Goal: Information Seeking & Learning: Learn about a topic

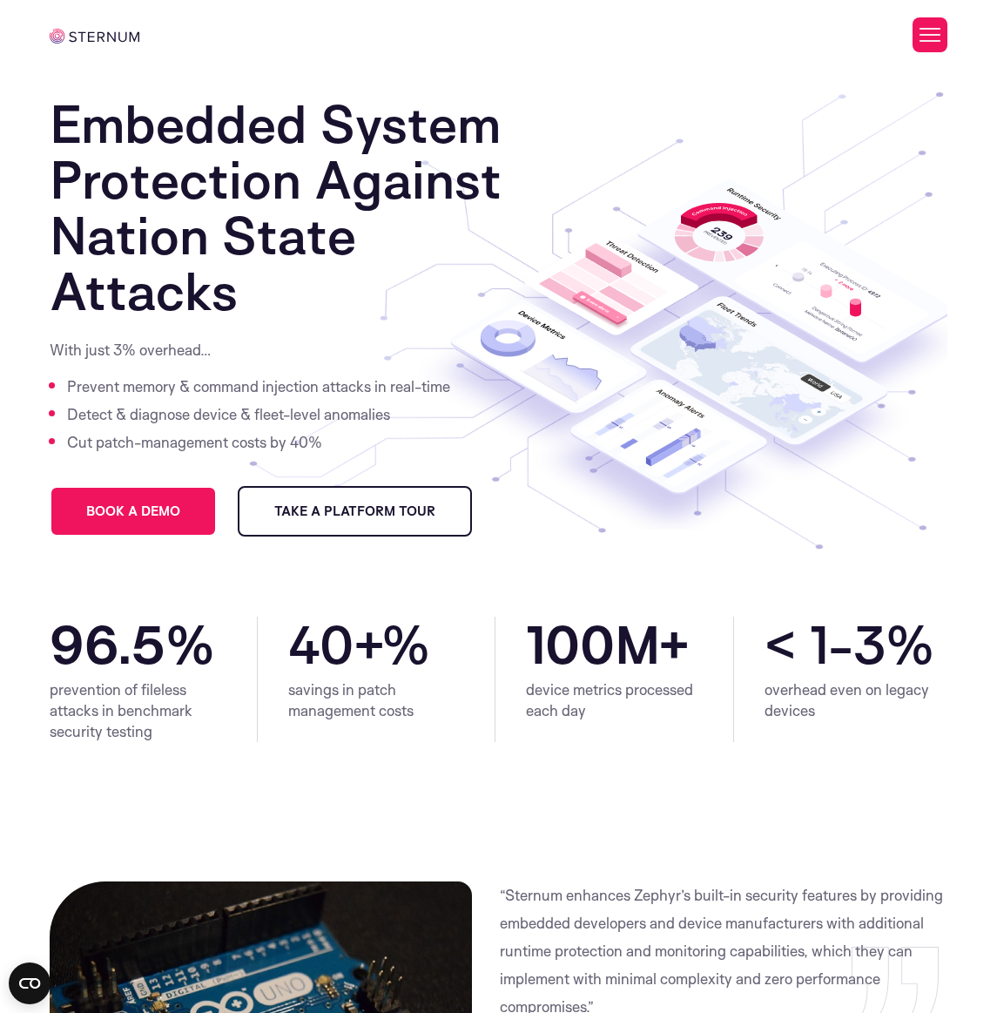
click at [411, 513] on span "Take a Platform Tour" at bounding box center [354, 511] width 161 height 12
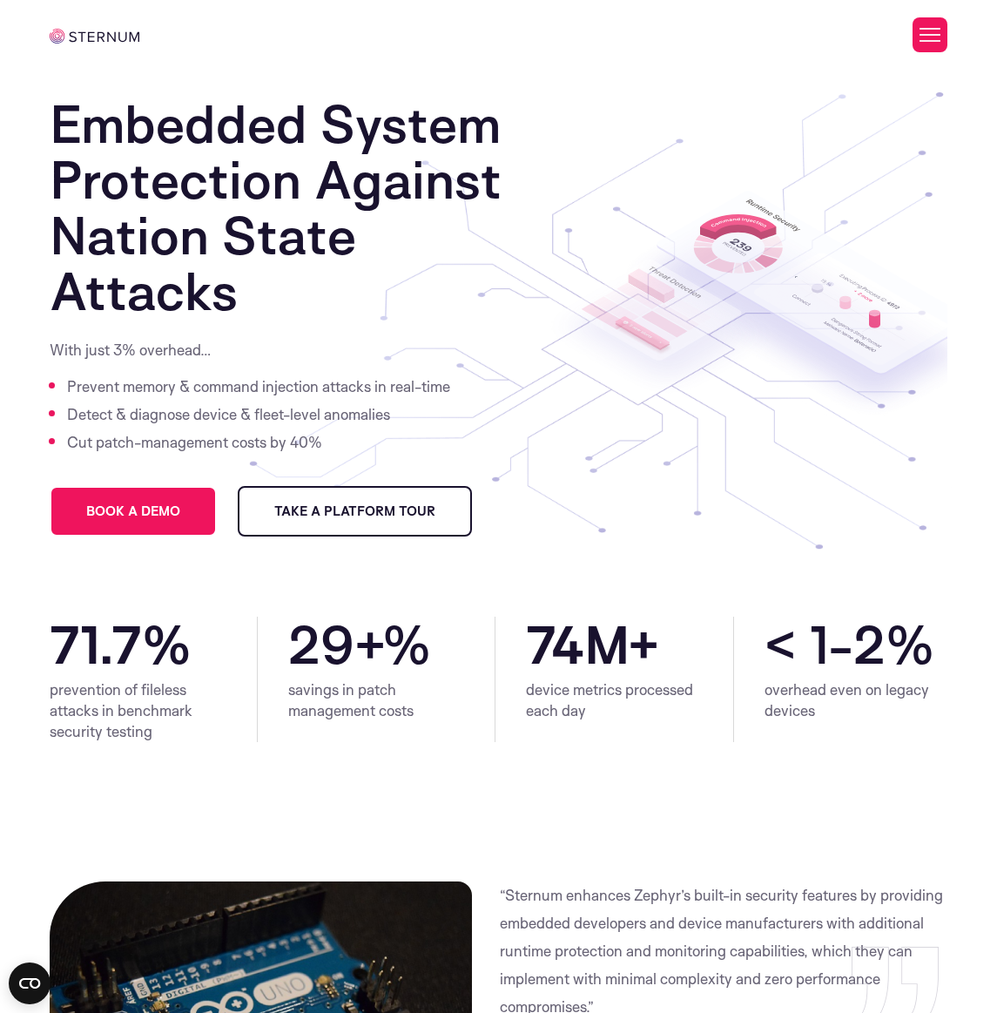
click at [928, 39] on button "Toggle Menu" at bounding box center [930, 34] width 35 height 35
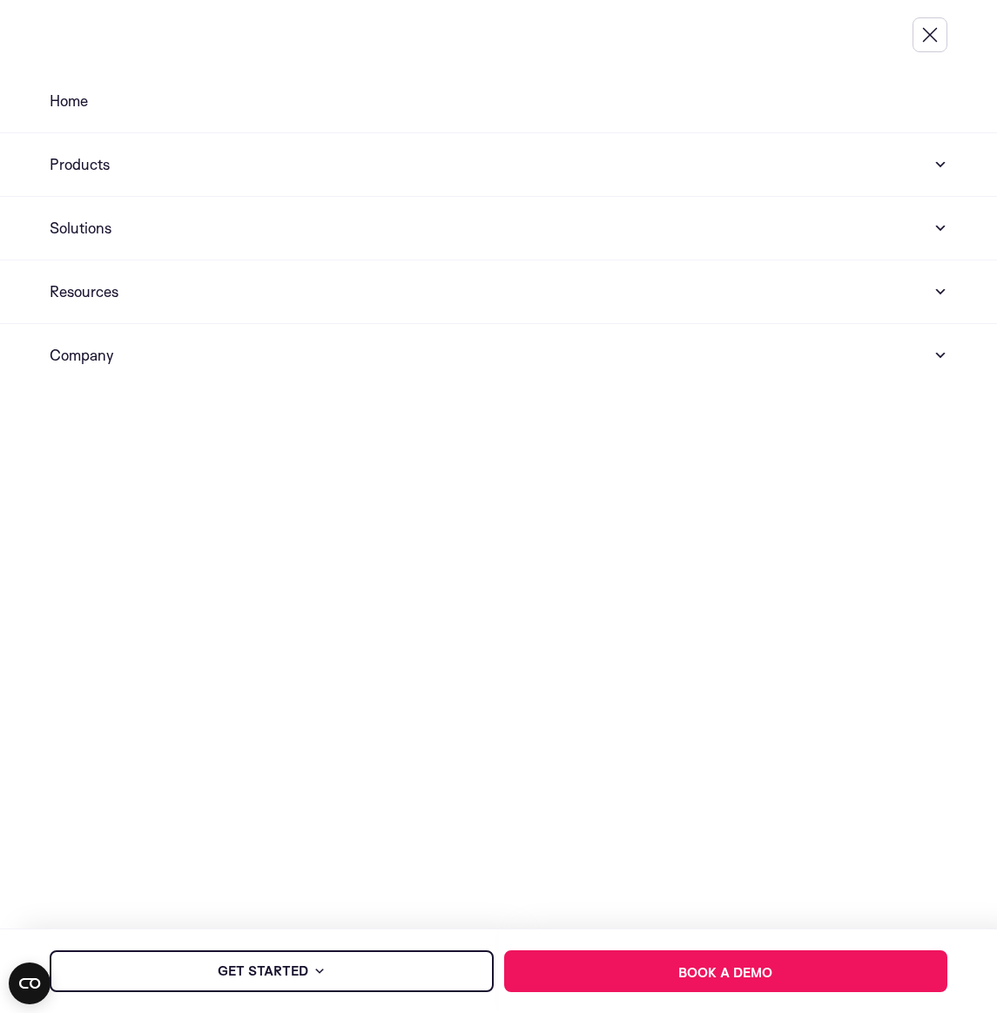
click at [920, 359] on link "Company" at bounding box center [498, 356] width 997 height 64
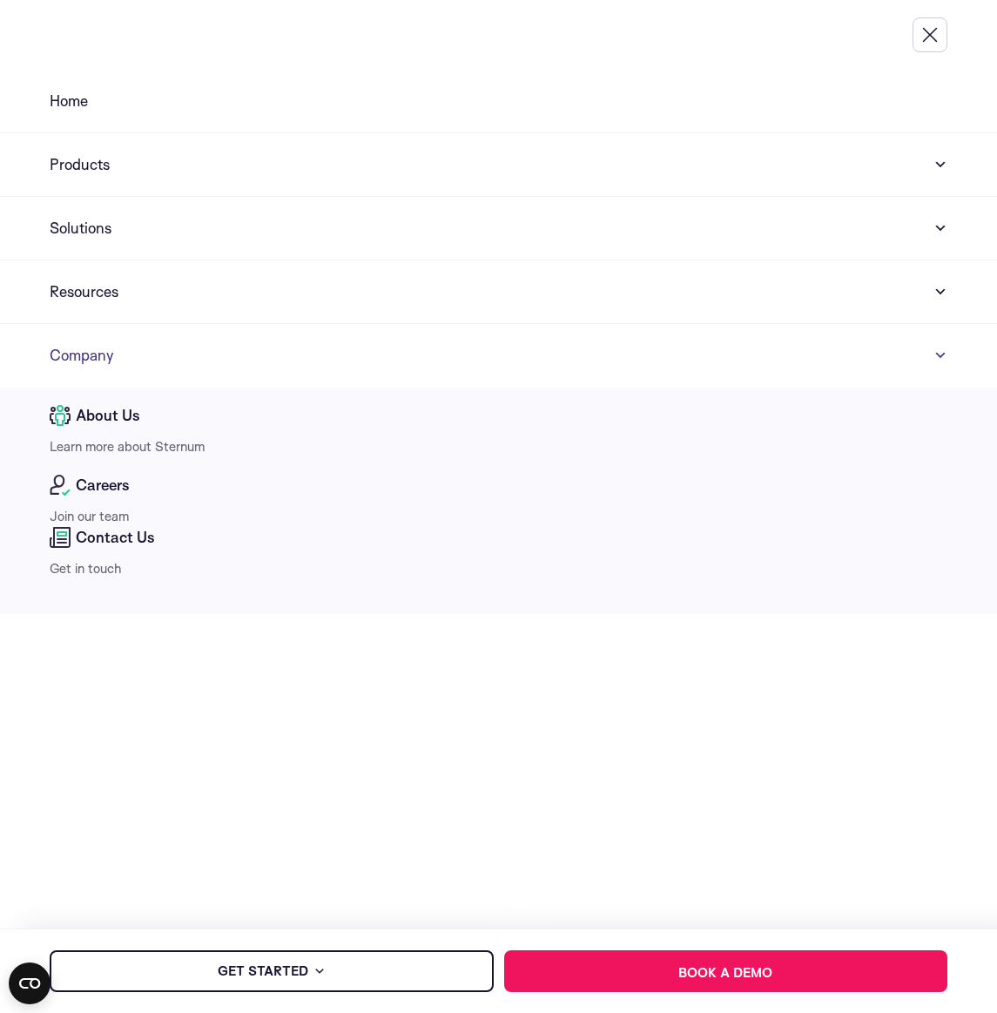
click at [98, 415] on span "About Us" at bounding box center [108, 415] width 64 height 21
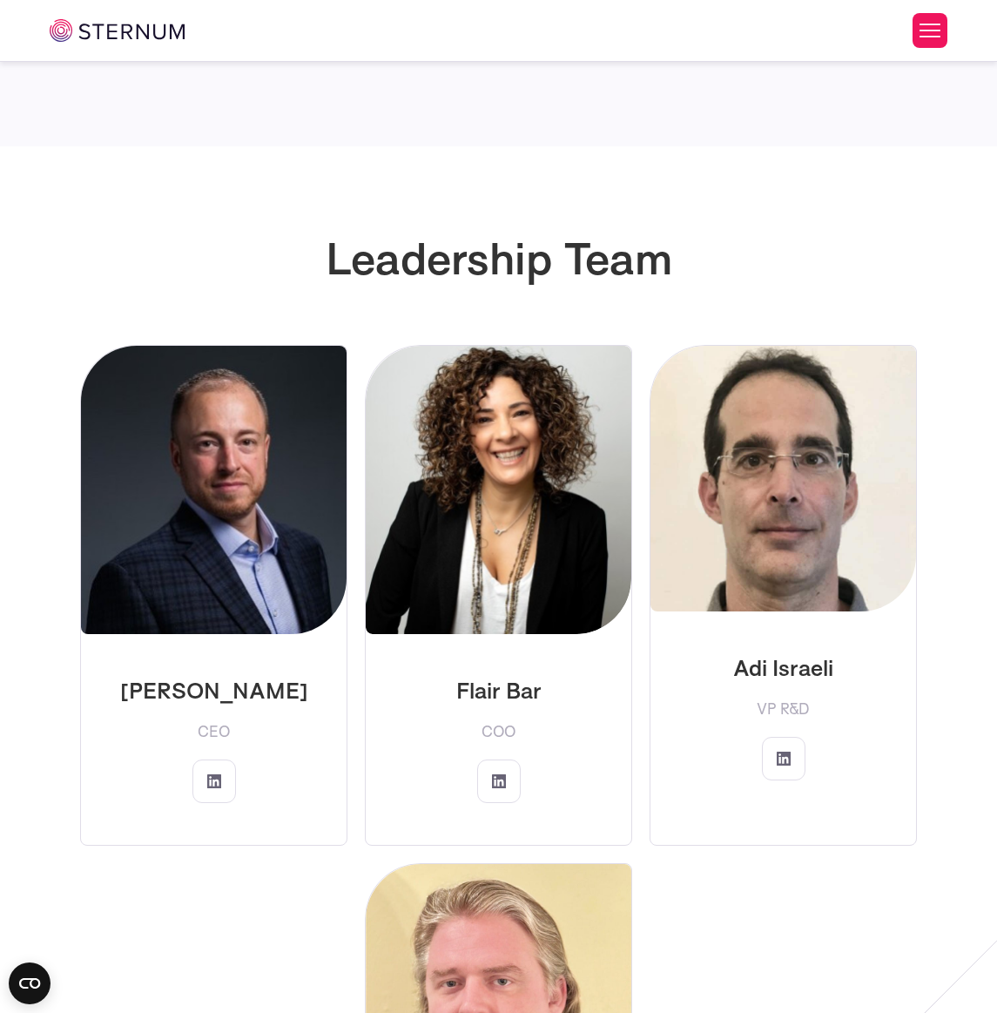
scroll to position [2546, 0]
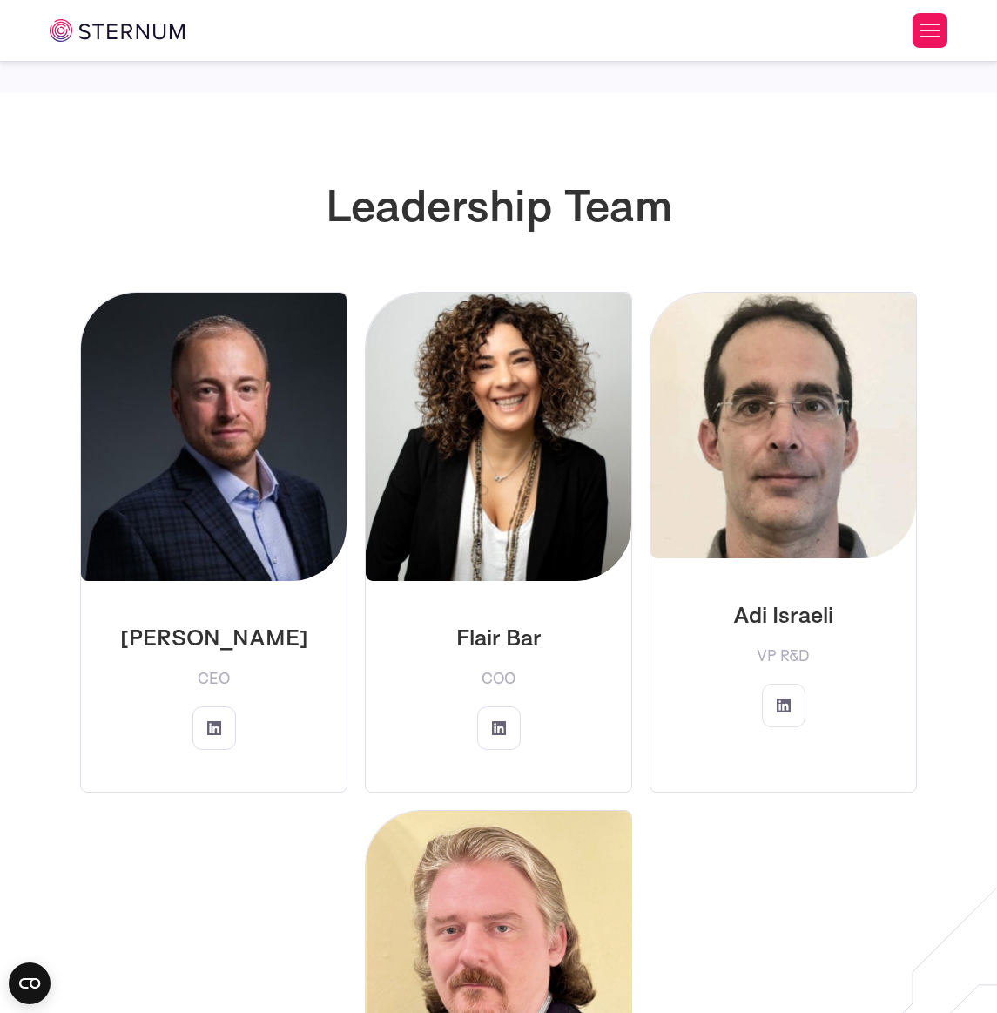
click at [205, 512] on img at bounding box center [214, 437] width 266 height 288
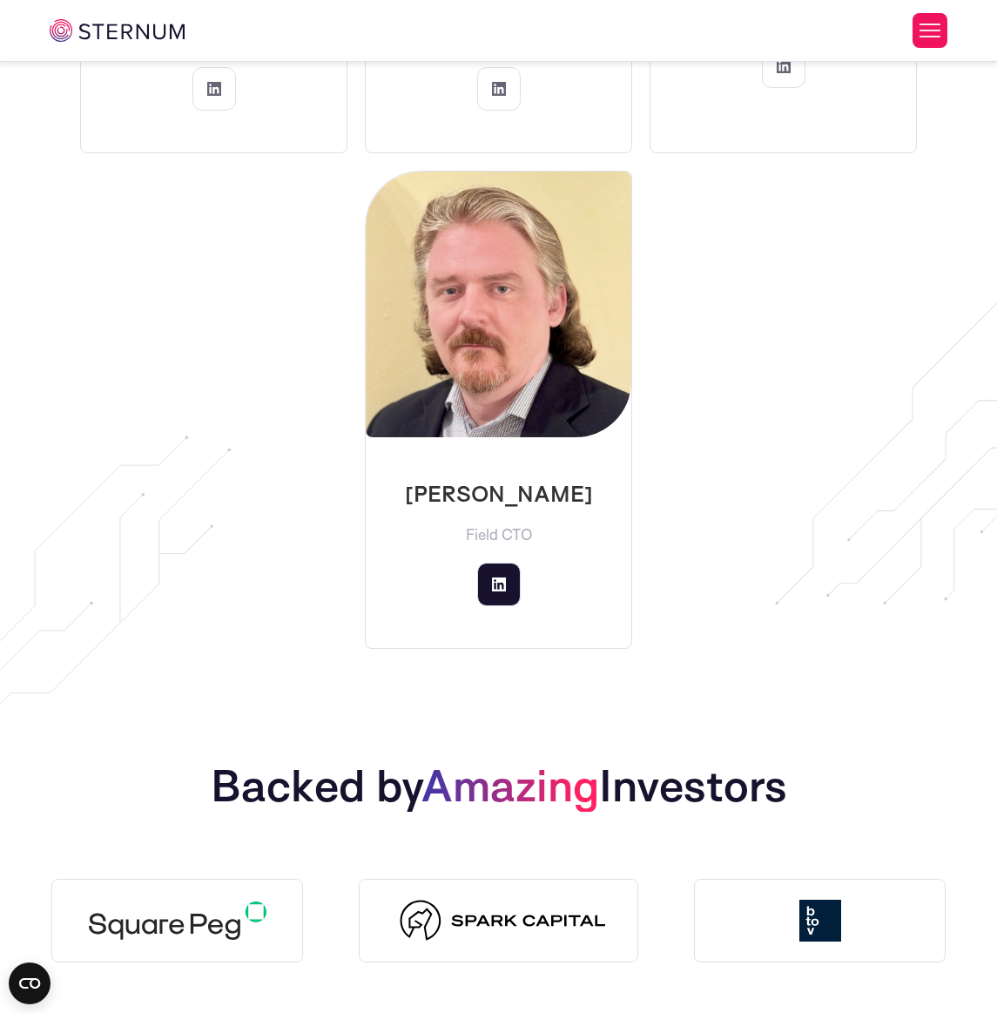
click at [499, 584] on icon at bounding box center [499, 584] width 14 height 14
drag, startPoint x: 436, startPoint y: 491, endPoint x: 564, endPoint y: 496, distance: 127.2
click at [564, 496] on p "[PERSON_NAME]" at bounding box center [499, 493] width 238 height 28
copy p "[PERSON_NAME]"
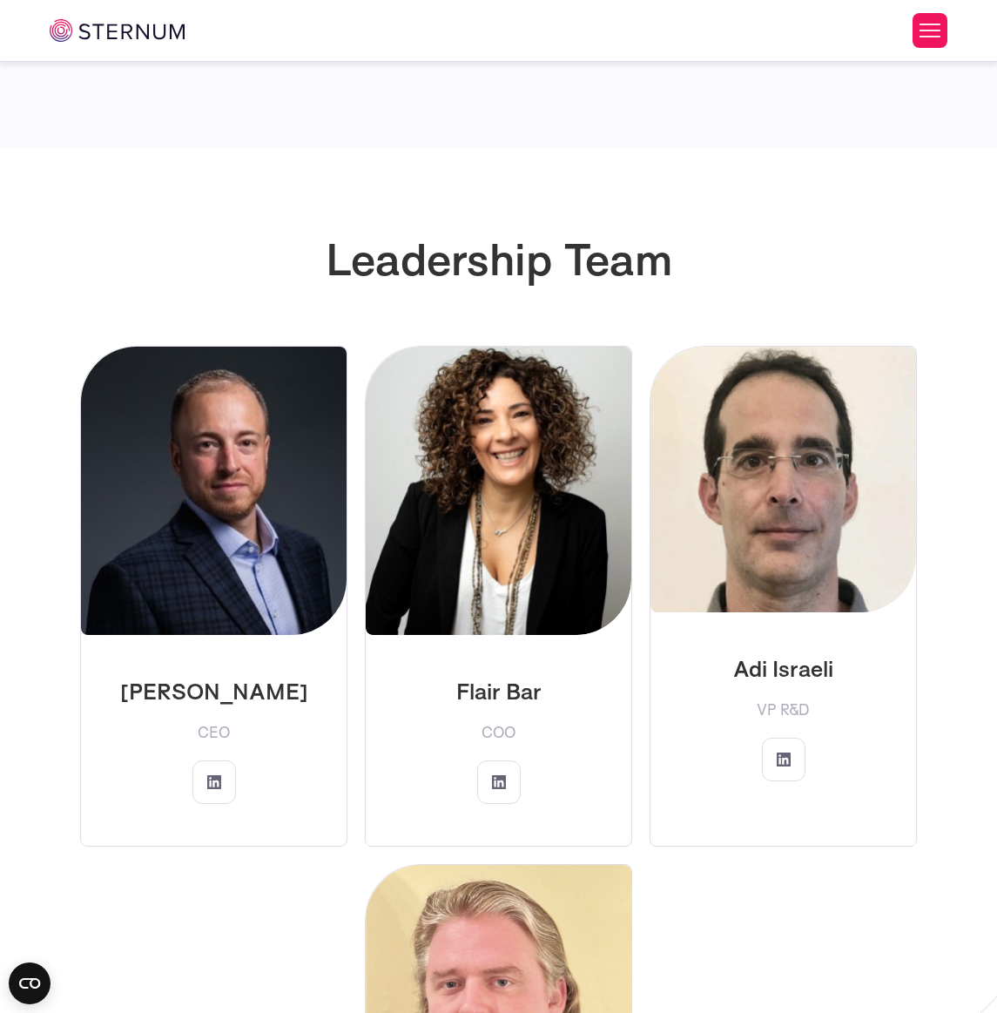
scroll to position [2546, 0]
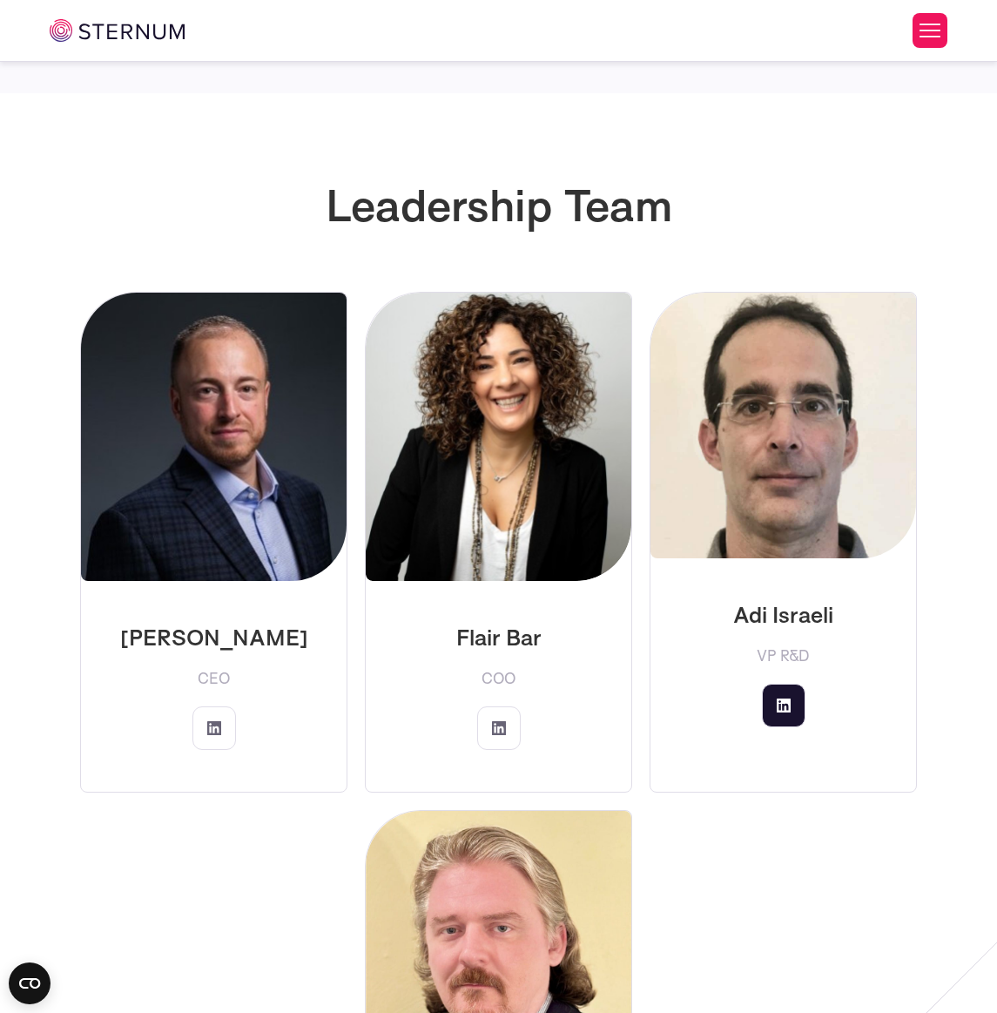
click at [791, 701] on link at bounding box center [784, 706] width 44 height 44
click at [213, 718] on link at bounding box center [214, 728] width 44 height 44
